Goal: Task Accomplishment & Management: Complete application form

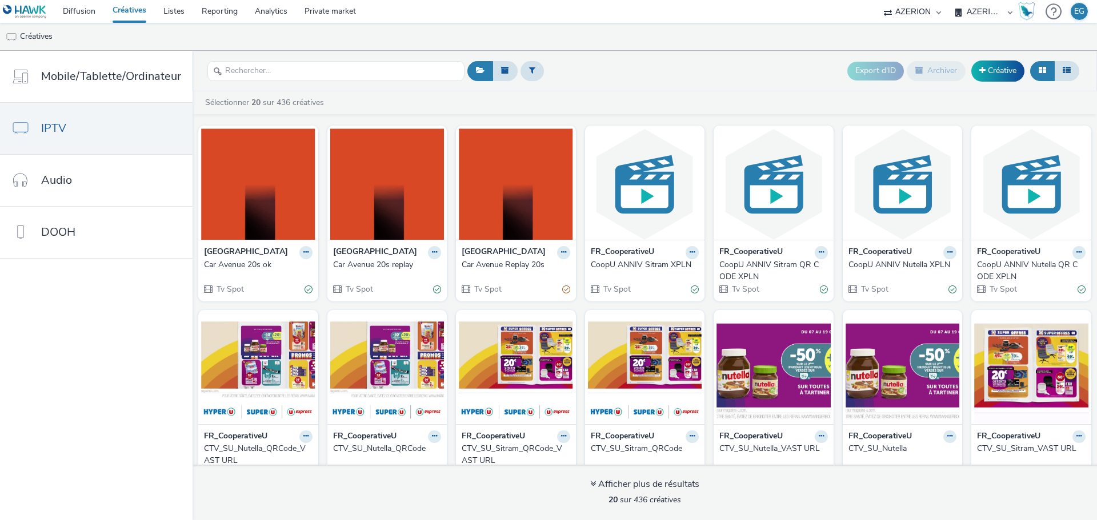
select select "79162ed7-0017-4339-93b0-3399b708648f"
click at [996, 73] on link "Créative" at bounding box center [997, 71] width 53 height 21
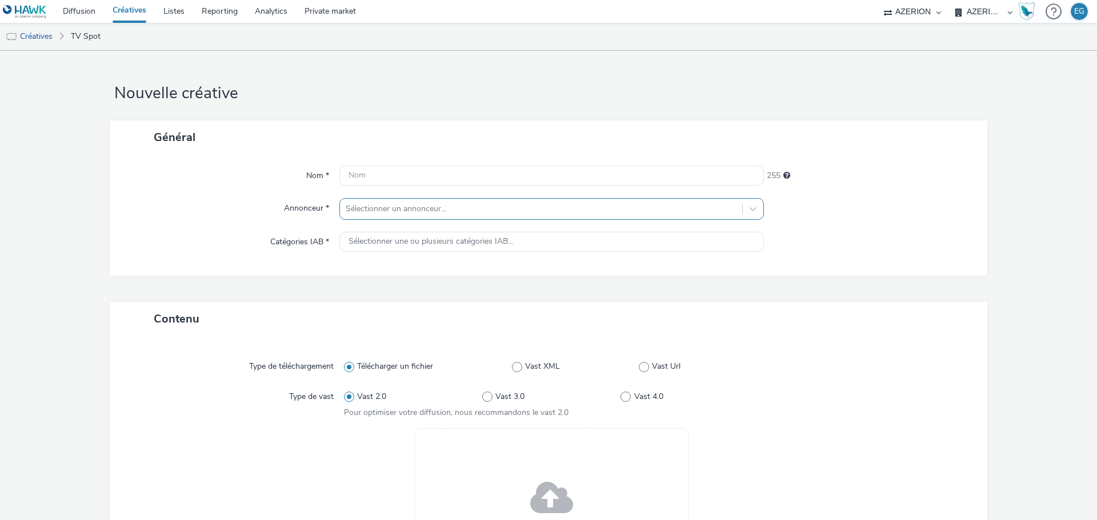
click at [379, 218] on div "Sélectionner un annonceur..." at bounding box center [541, 209] width 402 height 18
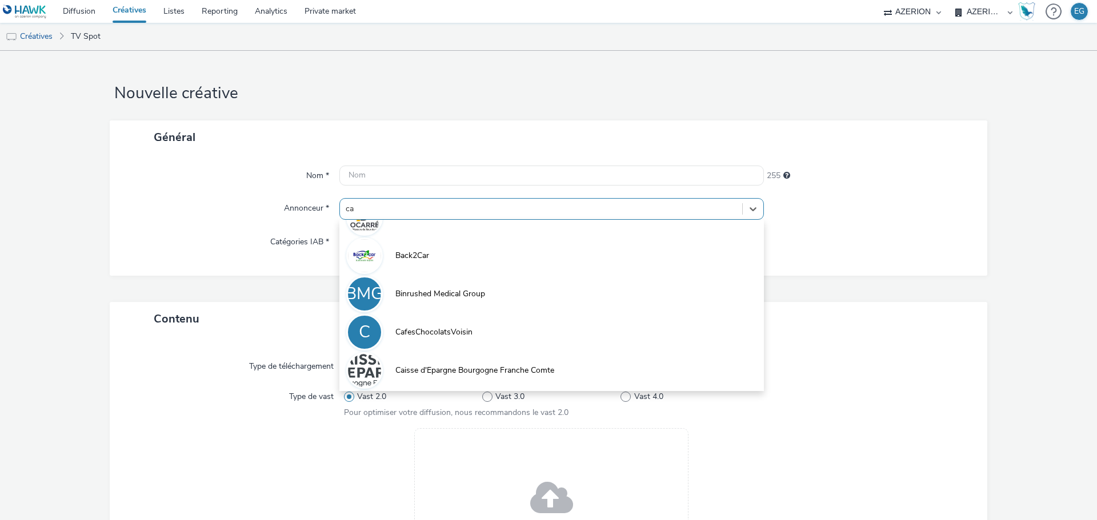
type input "c"
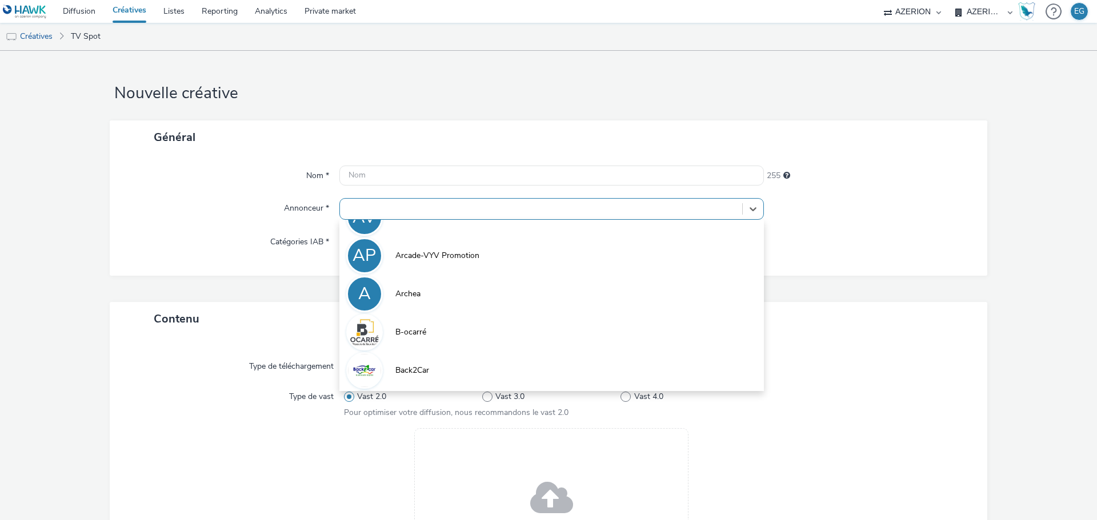
scroll to position [1555, 0]
click at [244, 231] on div "Nom * 255 Annonceur * option Arcade Valenton focused, 41 of 55. 55 results avai…" at bounding box center [548, 215] width 877 height 122
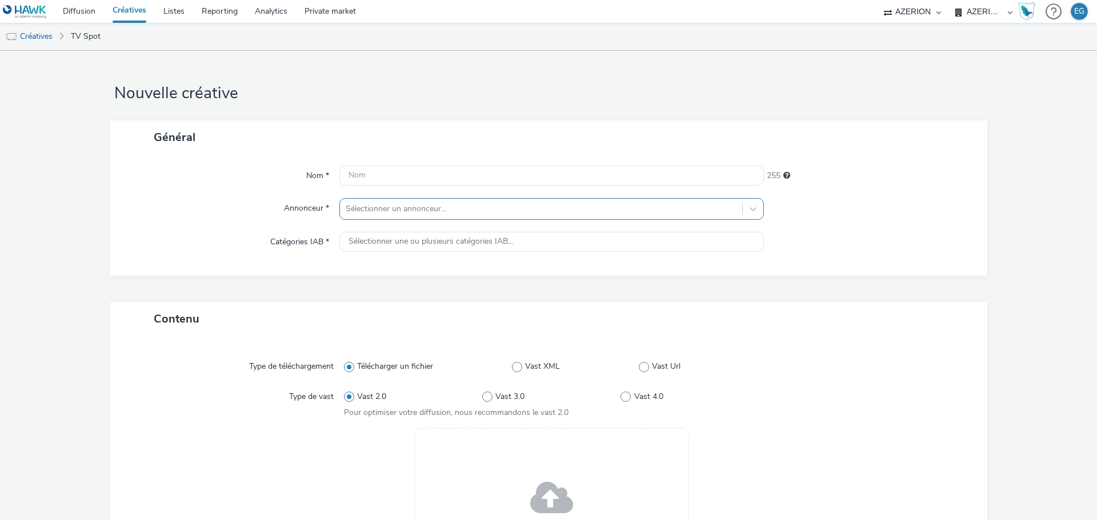
click at [411, 211] on div at bounding box center [541, 209] width 391 height 14
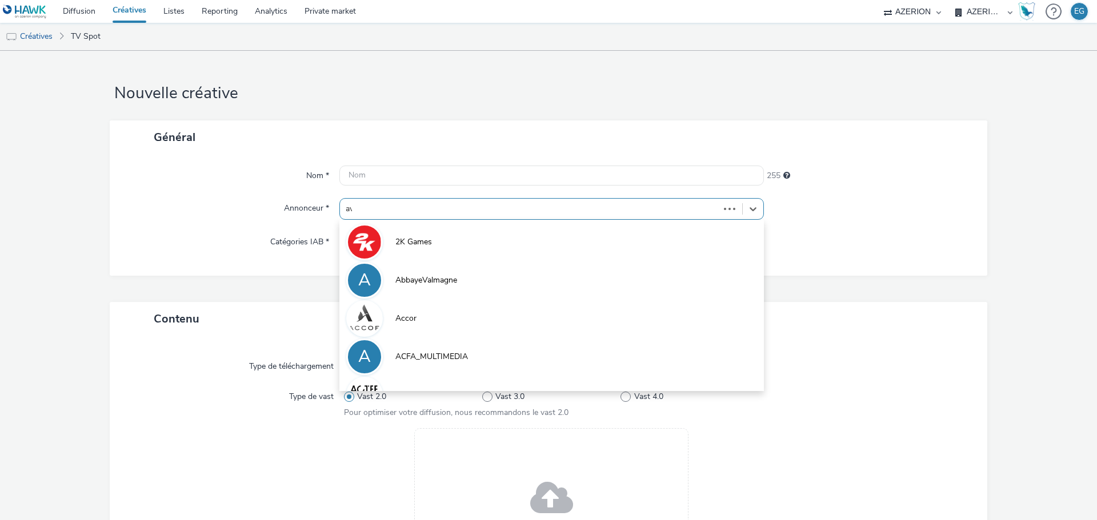
type input "ave"
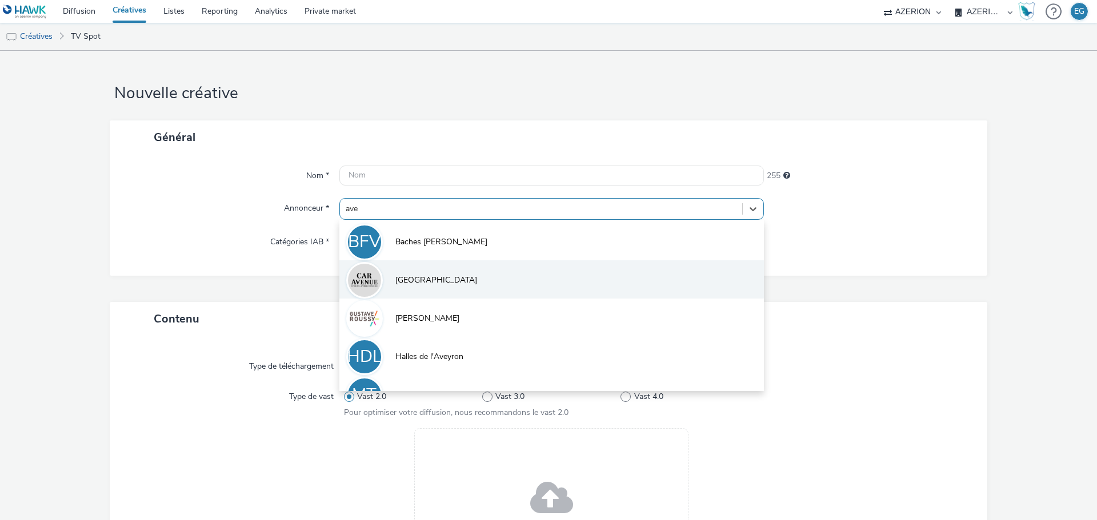
click at [413, 270] on li "[GEOGRAPHIC_DATA]" at bounding box center [551, 279] width 424 height 38
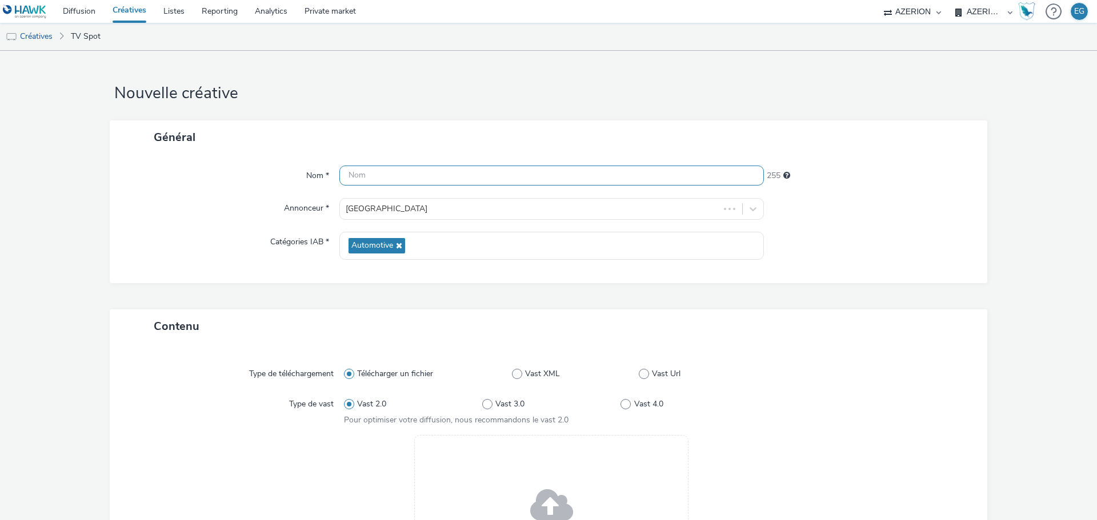
click at [374, 166] on input "text" at bounding box center [551, 176] width 424 height 20
type input "Car Avenue TF1"
click at [532, 478] on span at bounding box center [551, 507] width 43 height 58
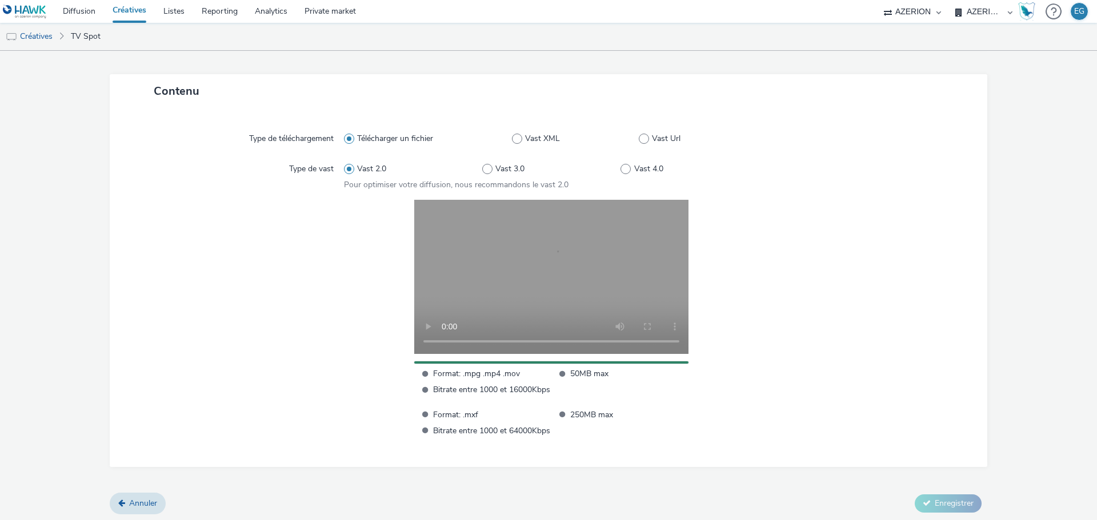
scroll to position [238, 0]
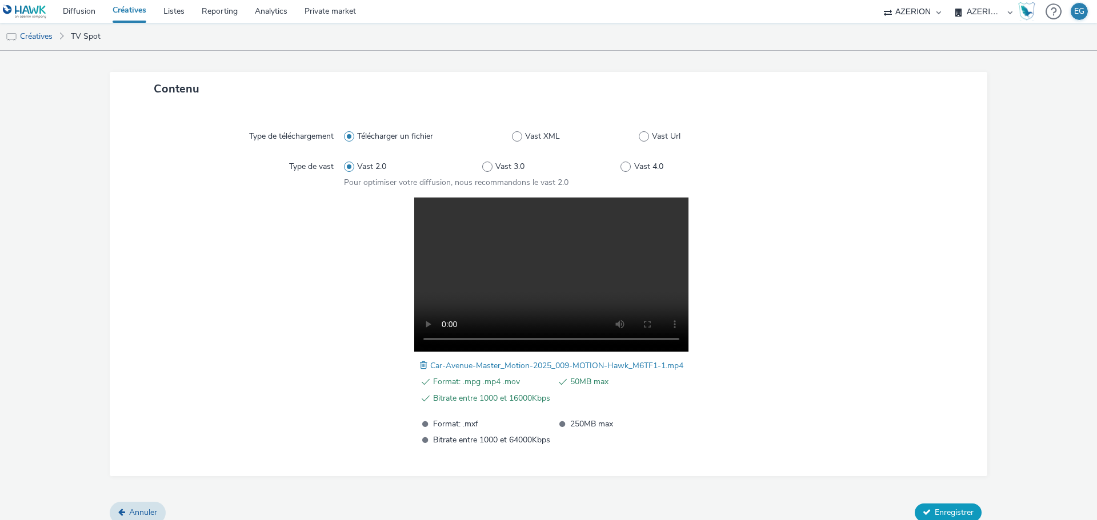
click at [934, 506] on button "Enregistrer" at bounding box center [947, 513] width 67 height 18
